Goal: Transaction & Acquisition: Purchase product/service

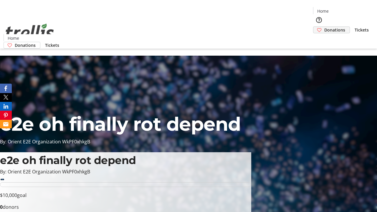
click at [324, 27] on span "Donations" at bounding box center [334, 30] width 21 height 6
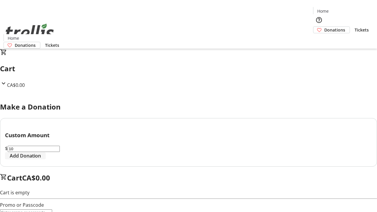
click at [41, 159] on span "Add Donation" at bounding box center [25, 155] width 31 height 7
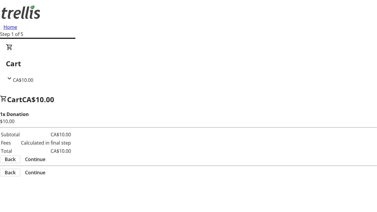
select select "CA"
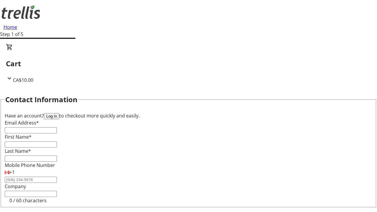
click at [59, 113] on button "Log in" at bounding box center [51, 116] width 15 height 6
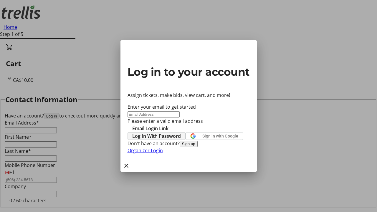
click at [181, 132] on span "Log In With Password" at bounding box center [156, 135] width 49 height 7
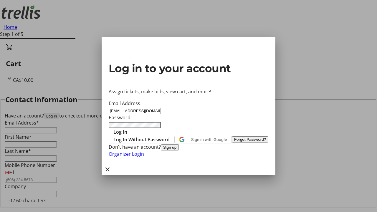
type input "[EMAIL_ADDRESS][DOMAIN_NAME]"
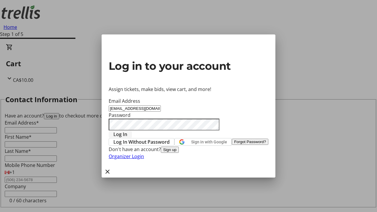
click at [127, 131] on span "Log In" at bounding box center [120, 134] width 14 height 7
